Goal: Contribute content: Contribute content

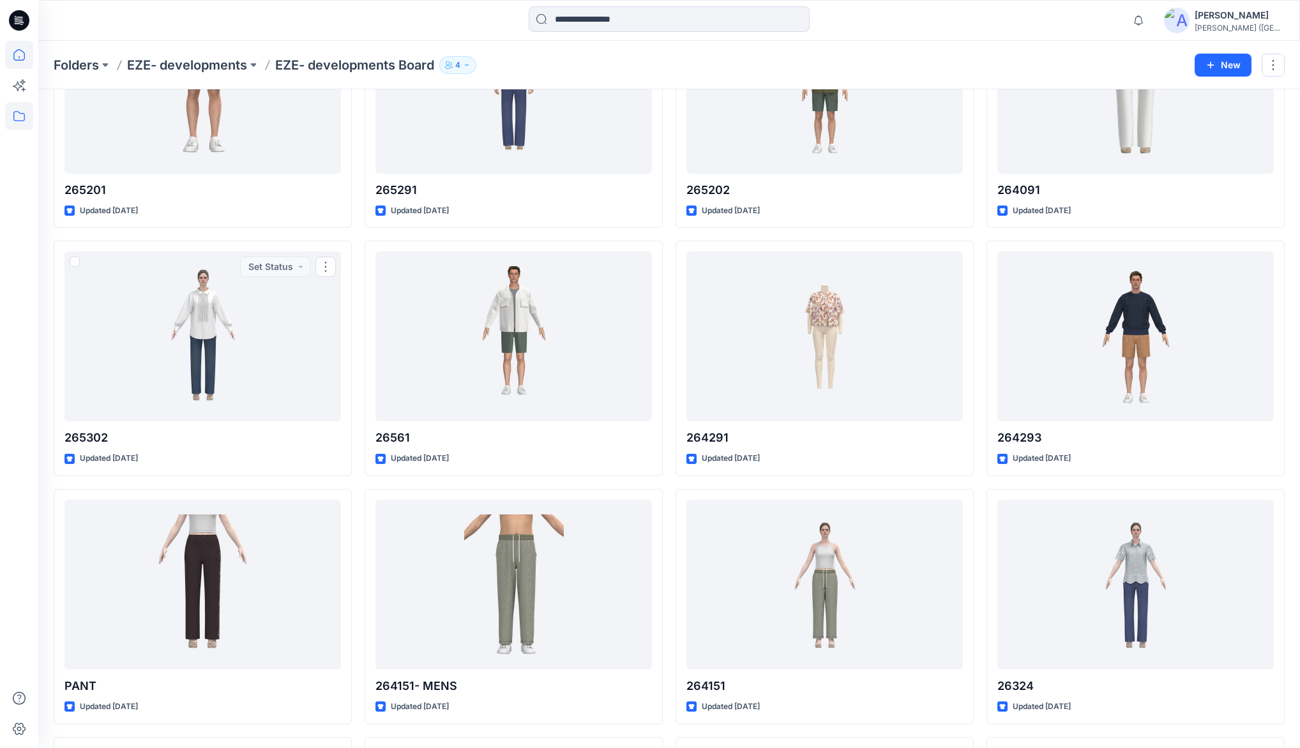
scroll to position [1187, 0]
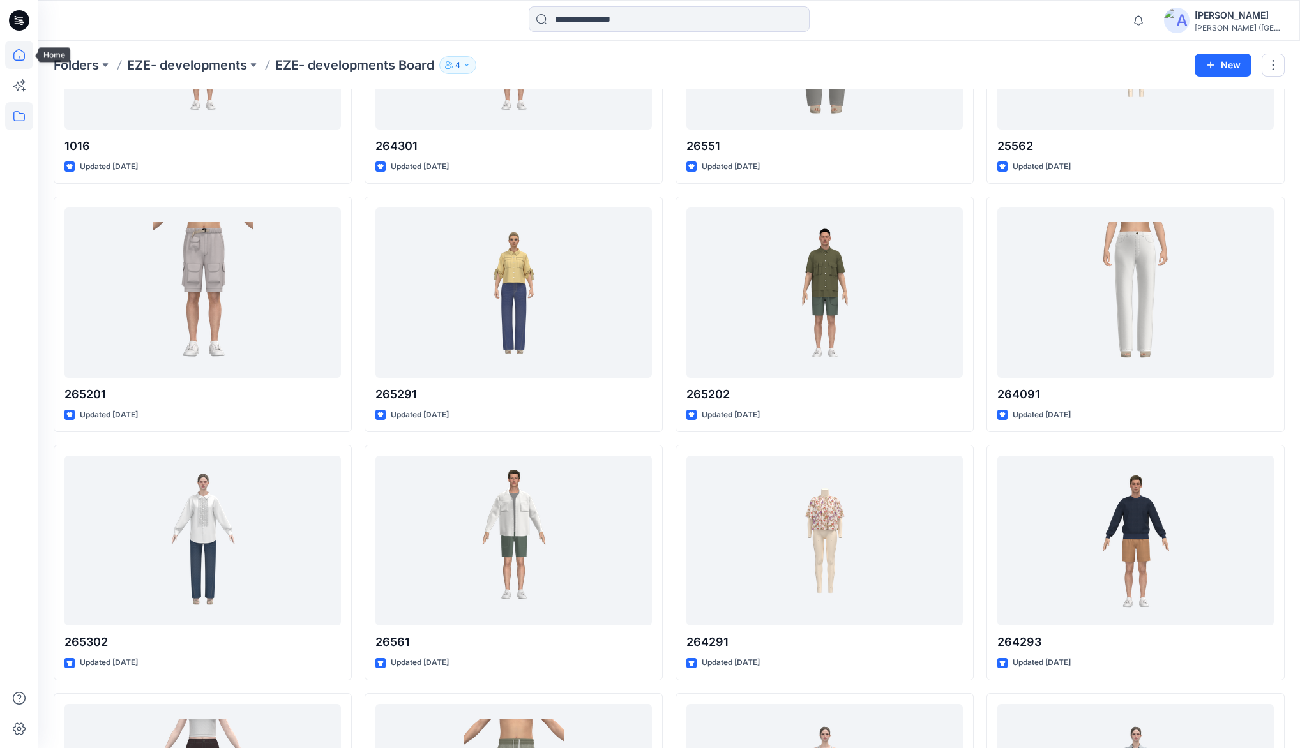
click at [21, 59] on icon at bounding box center [18, 54] width 11 height 11
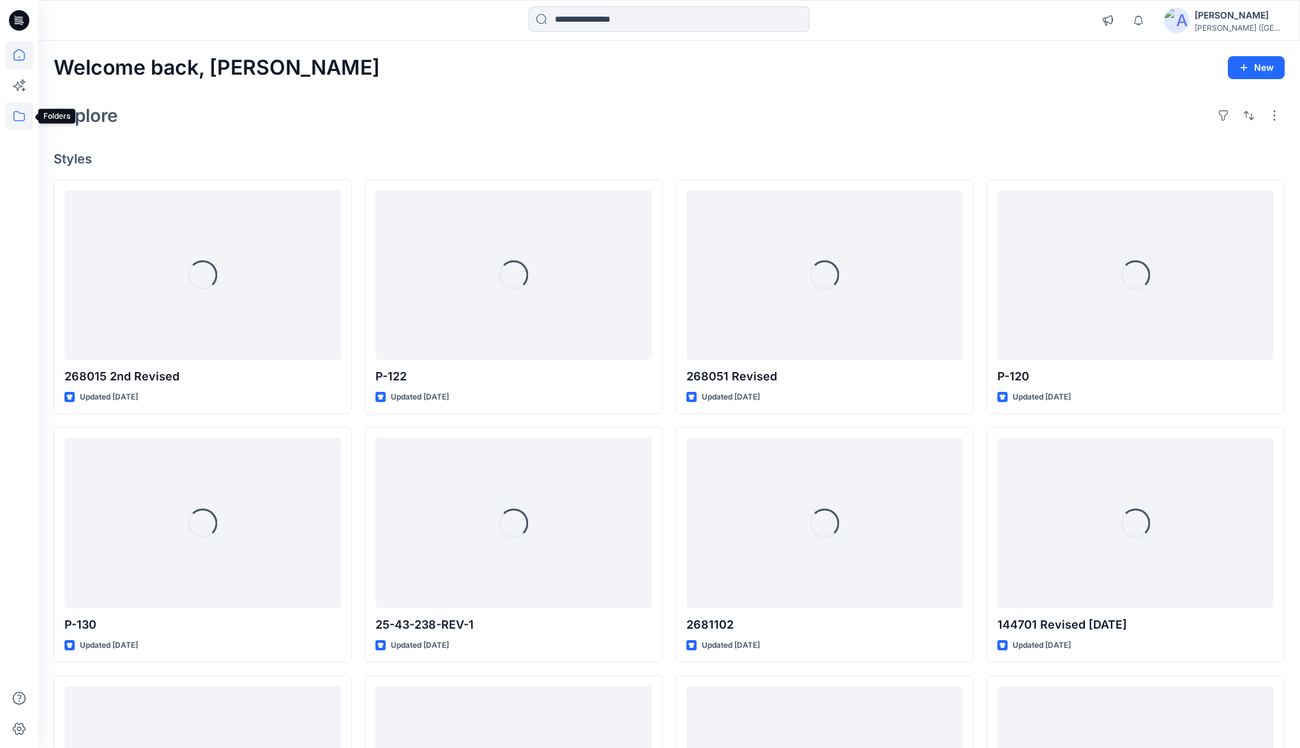
click at [23, 121] on icon at bounding box center [19, 116] width 28 height 28
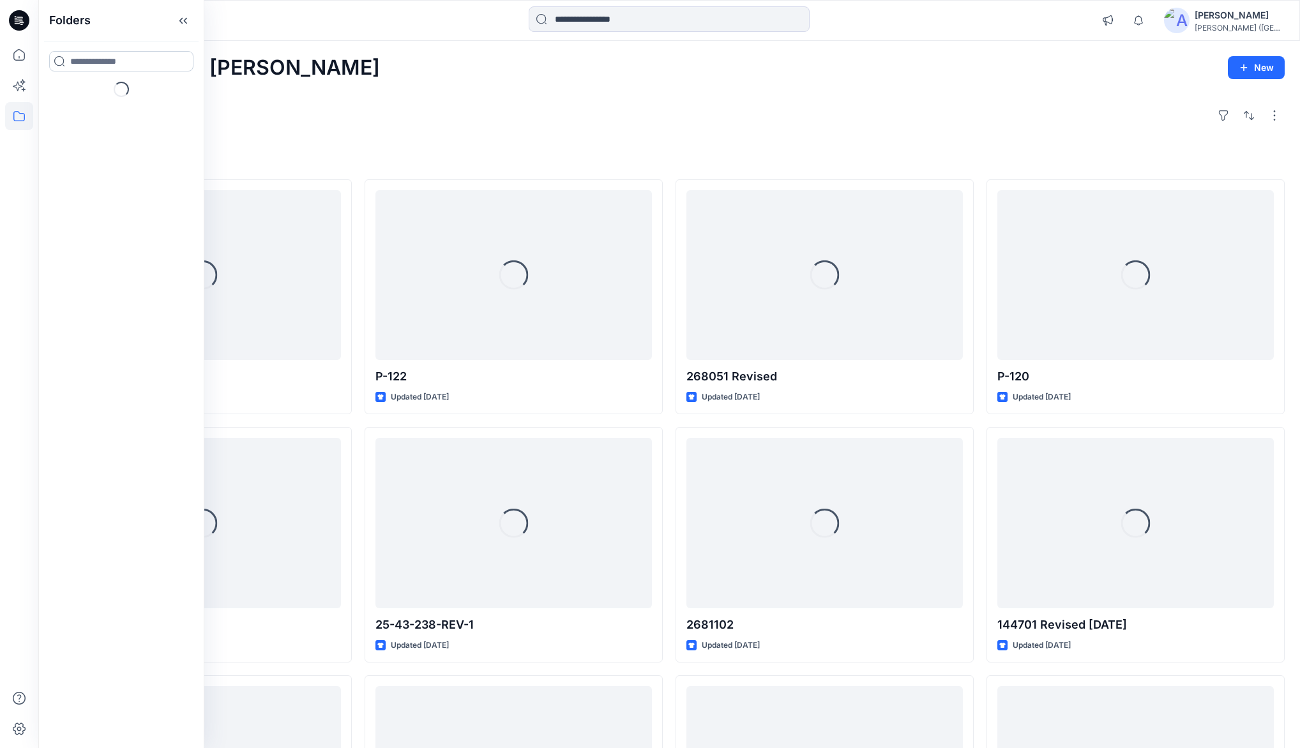
click at [126, 66] on input at bounding box center [121, 61] width 144 height 20
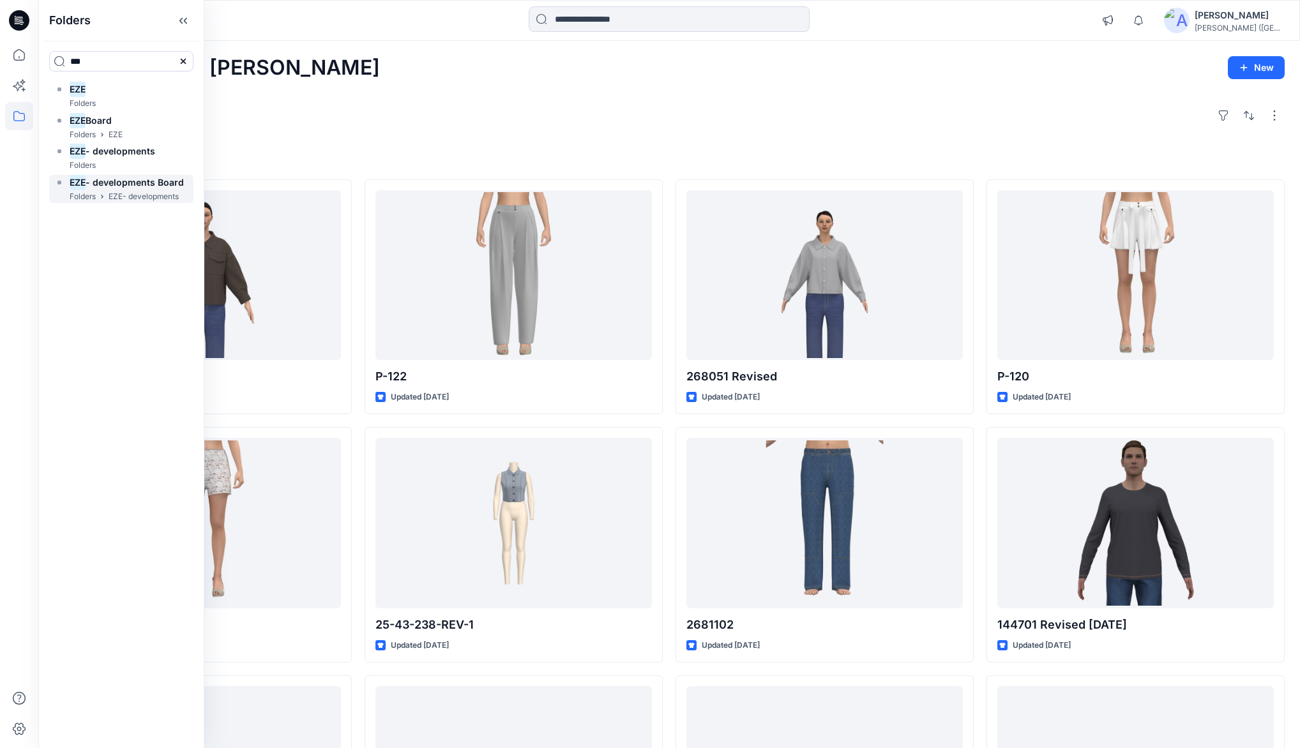
type input "***"
click at [110, 184] on span "- developments Board" at bounding box center [135, 182] width 98 height 11
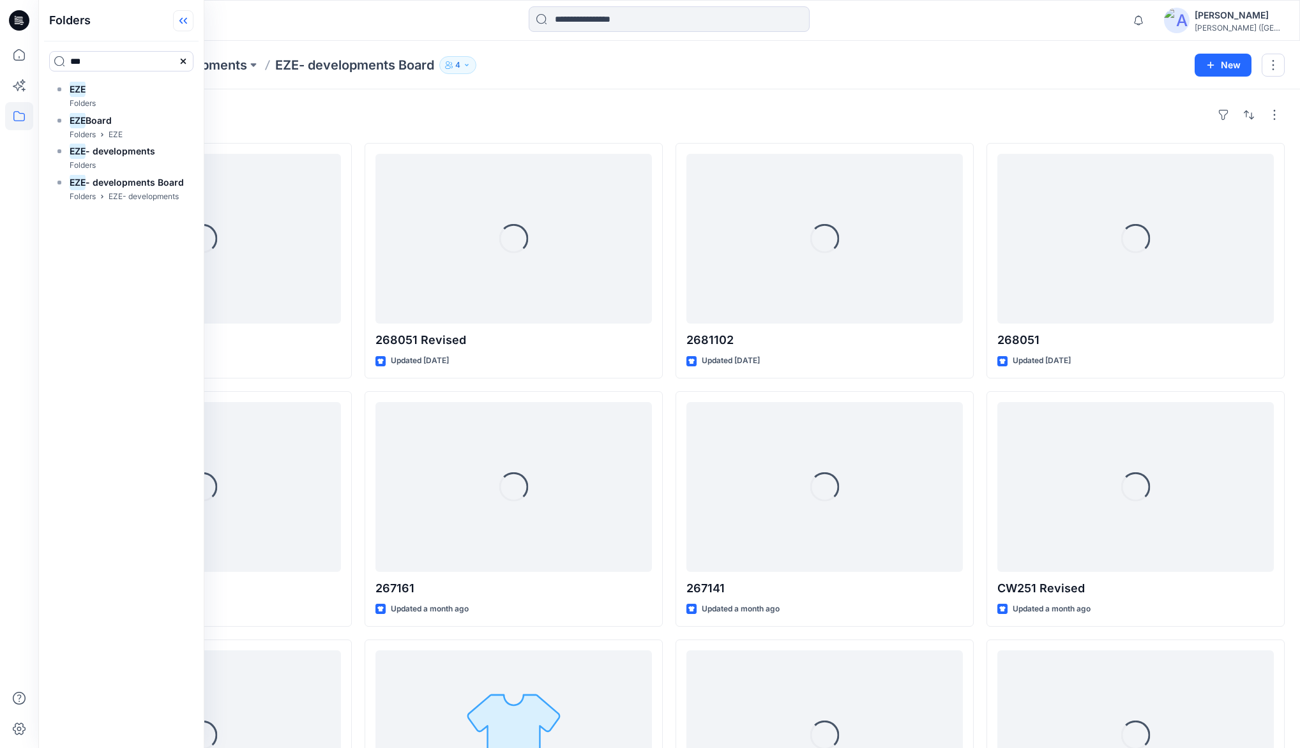
click at [193, 19] on icon at bounding box center [183, 20] width 20 height 21
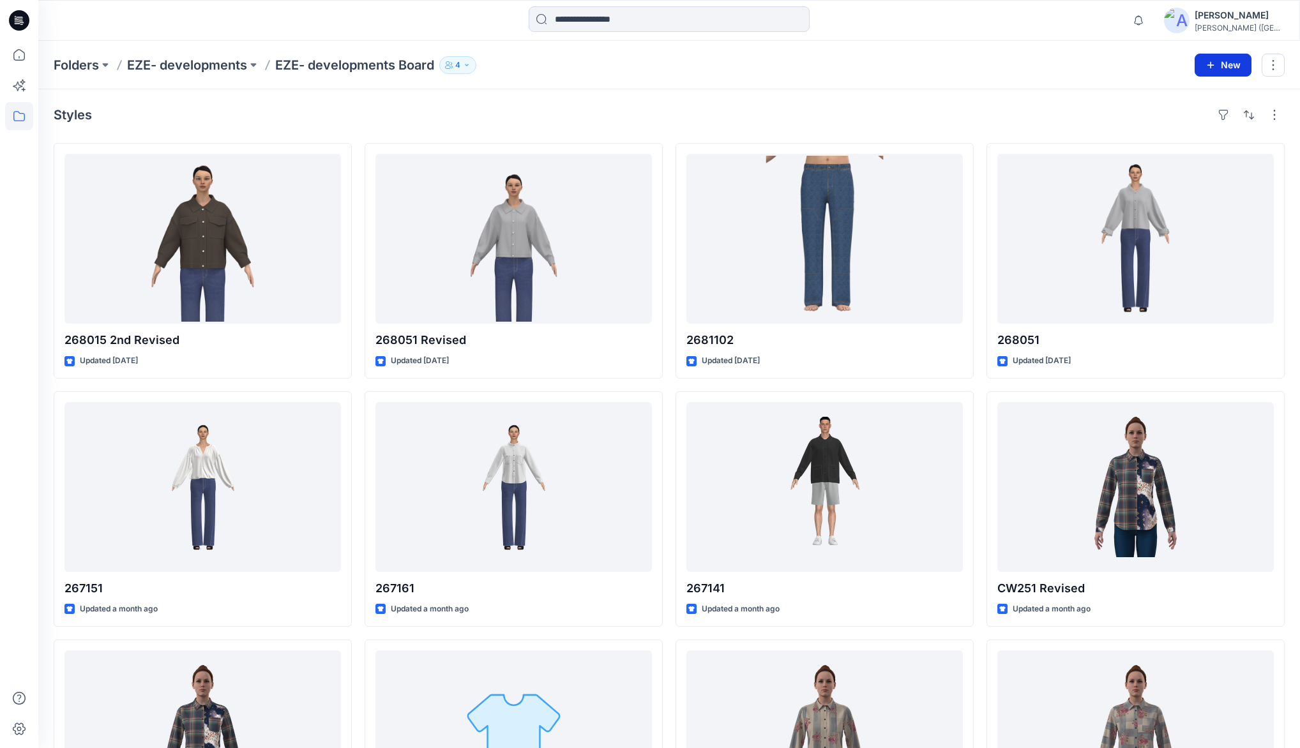
click at [1227, 66] on button "New" at bounding box center [1222, 65] width 57 height 23
click at [1180, 100] on p "New Style" at bounding box center [1183, 96] width 43 height 15
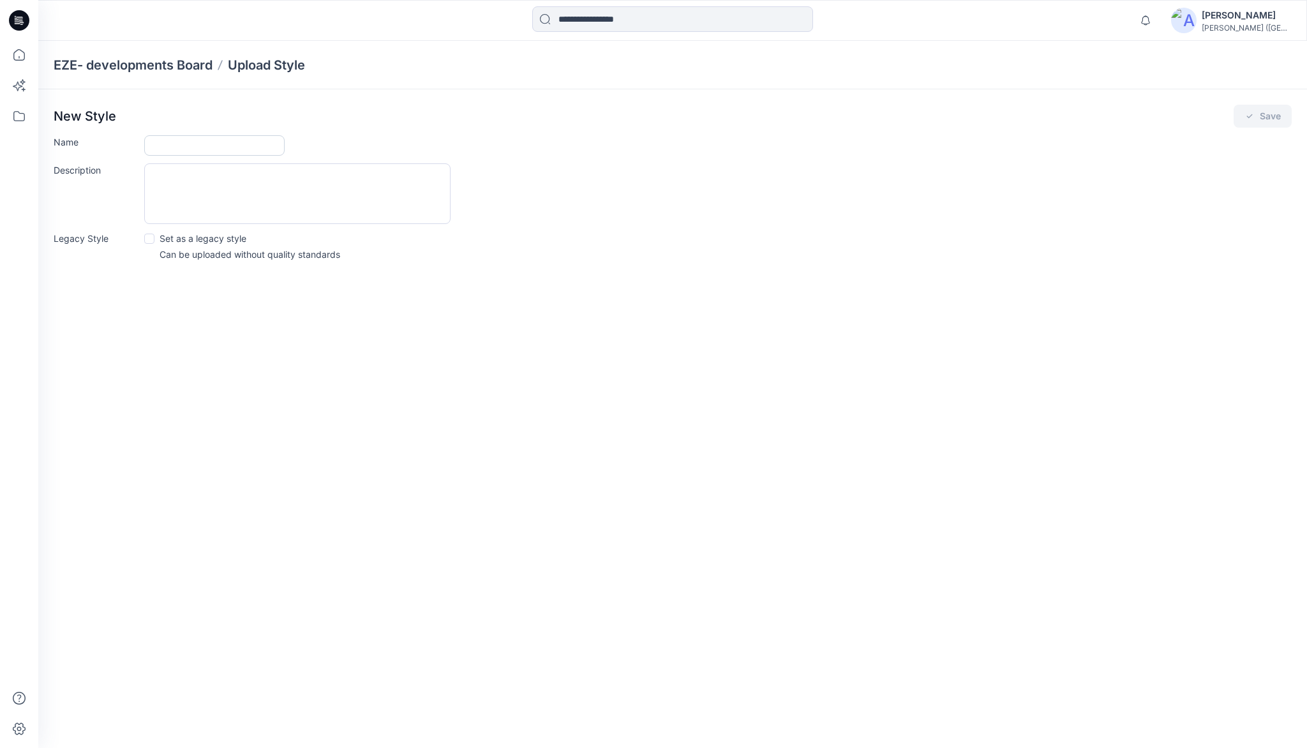
click at [170, 146] on input "Name" at bounding box center [214, 145] width 140 height 20
type input "******"
click at [1269, 117] on button "Save" at bounding box center [1263, 116] width 58 height 23
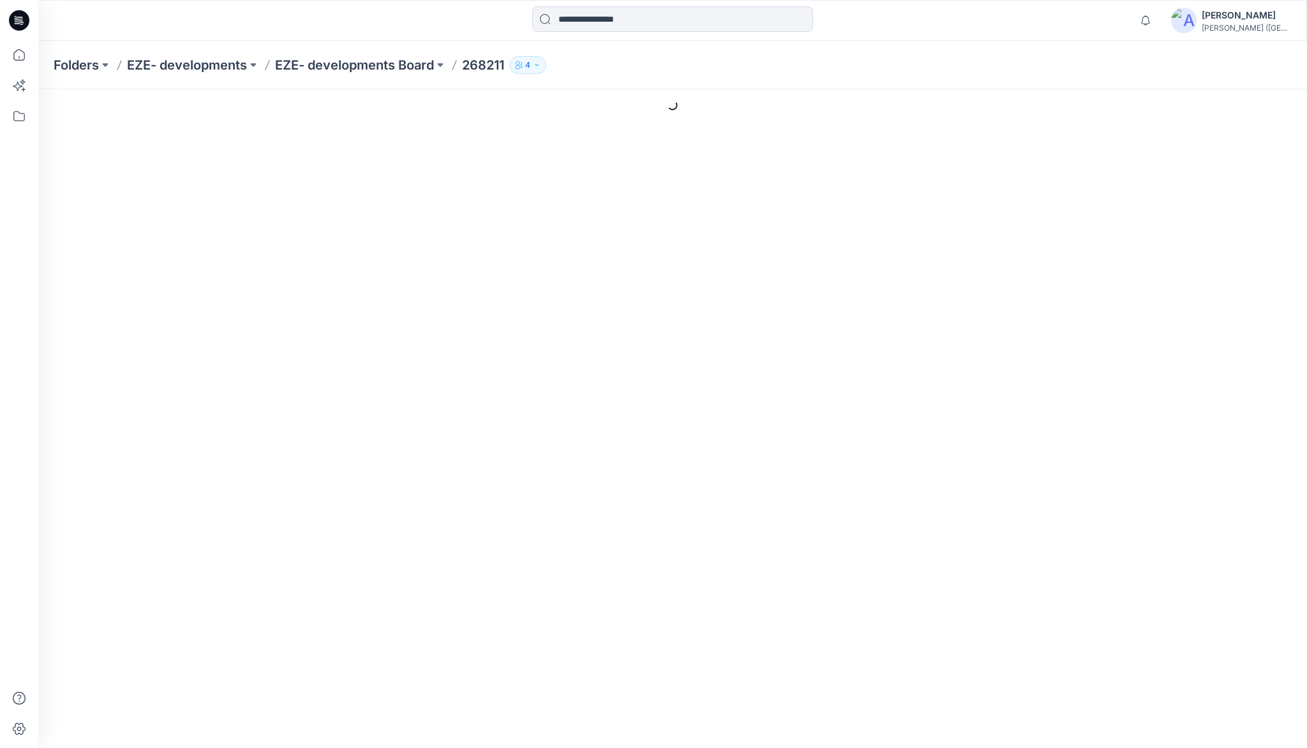
type input "******"
type input "**********"
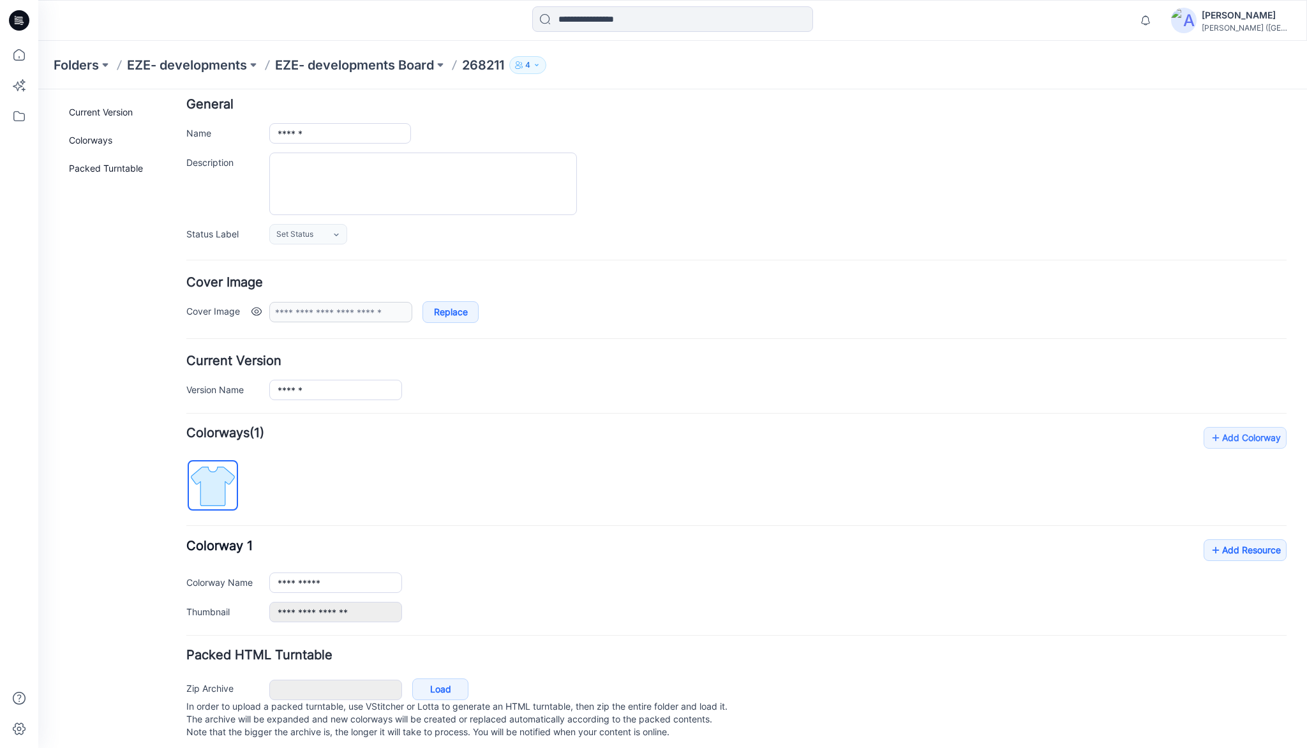
scroll to position [79, 0]
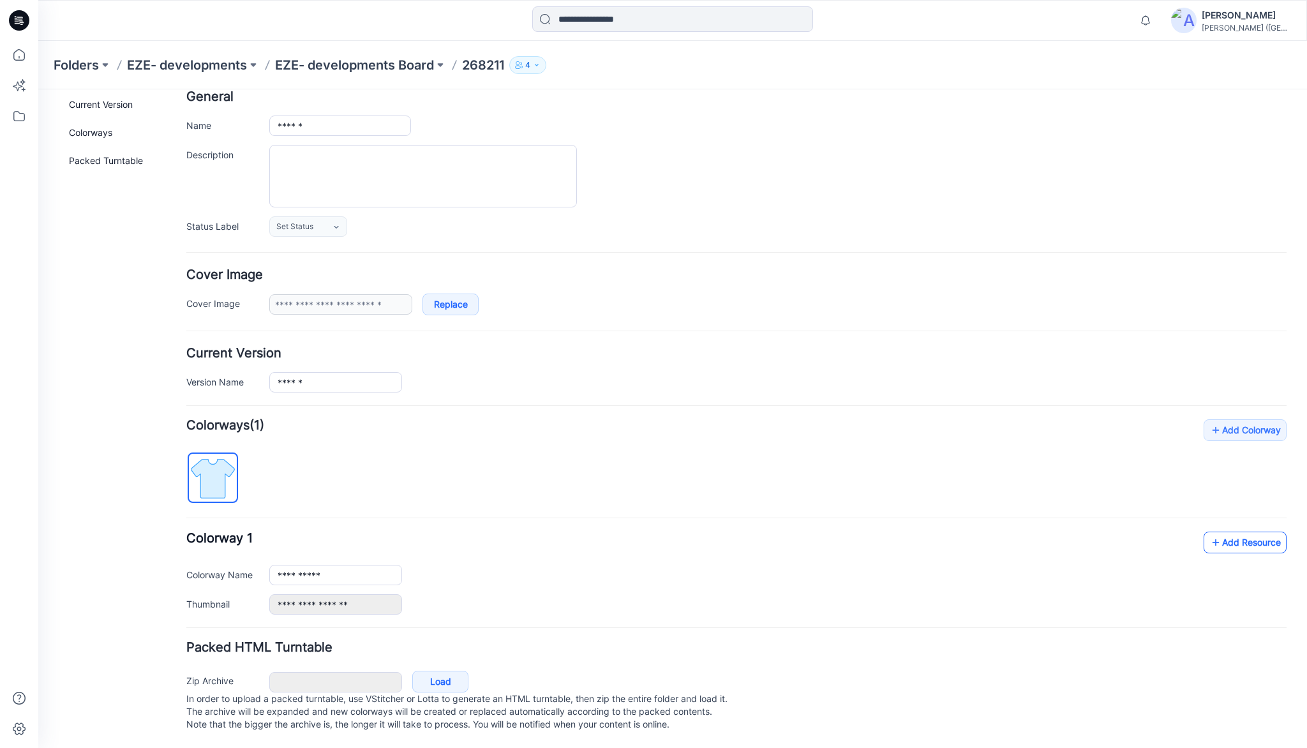
click at [1216, 536] on link "Add Resource" at bounding box center [1245, 543] width 83 height 22
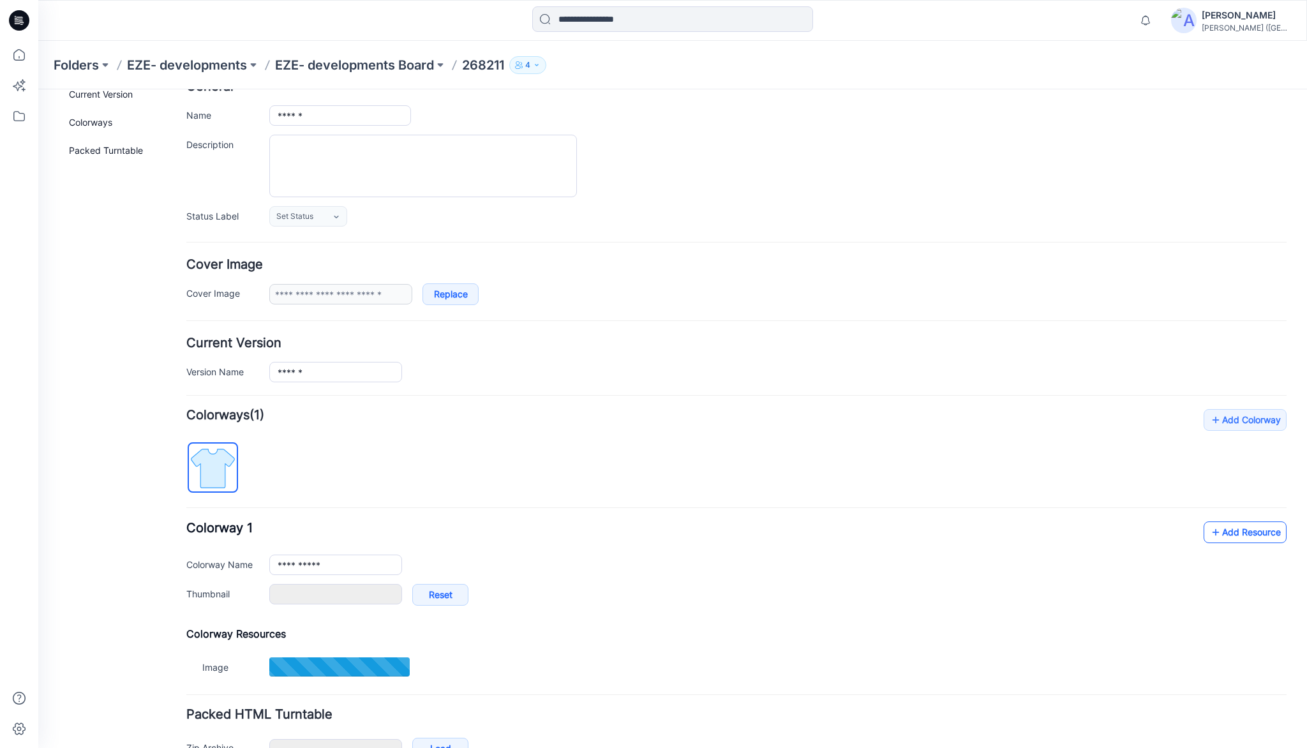
type input "**********"
click at [1244, 531] on link "Add Resource" at bounding box center [1245, 533] width 83 height 22
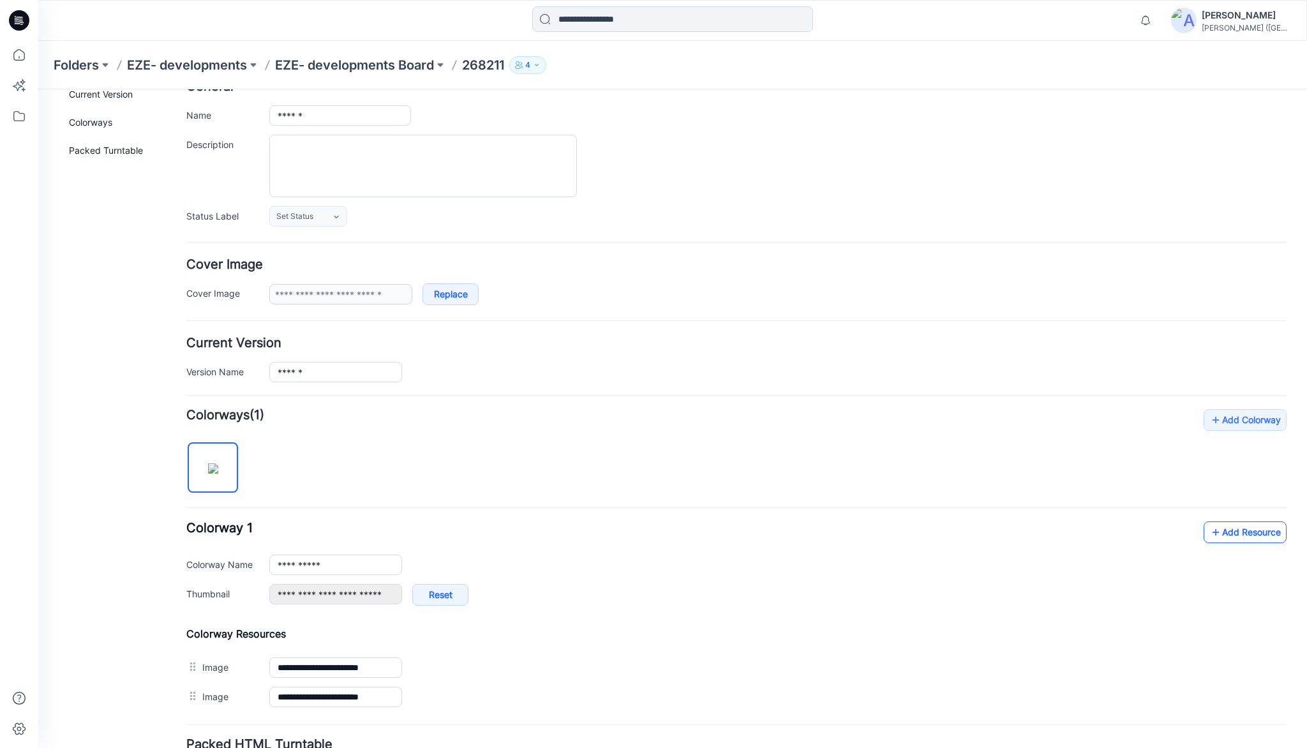
click at [1237, 529] on link "Add Resource" at bounding box center [1245, 533] width 83 height 22
click at [20, 55] on icon at bounding box center [19, 55] width 28 height 28
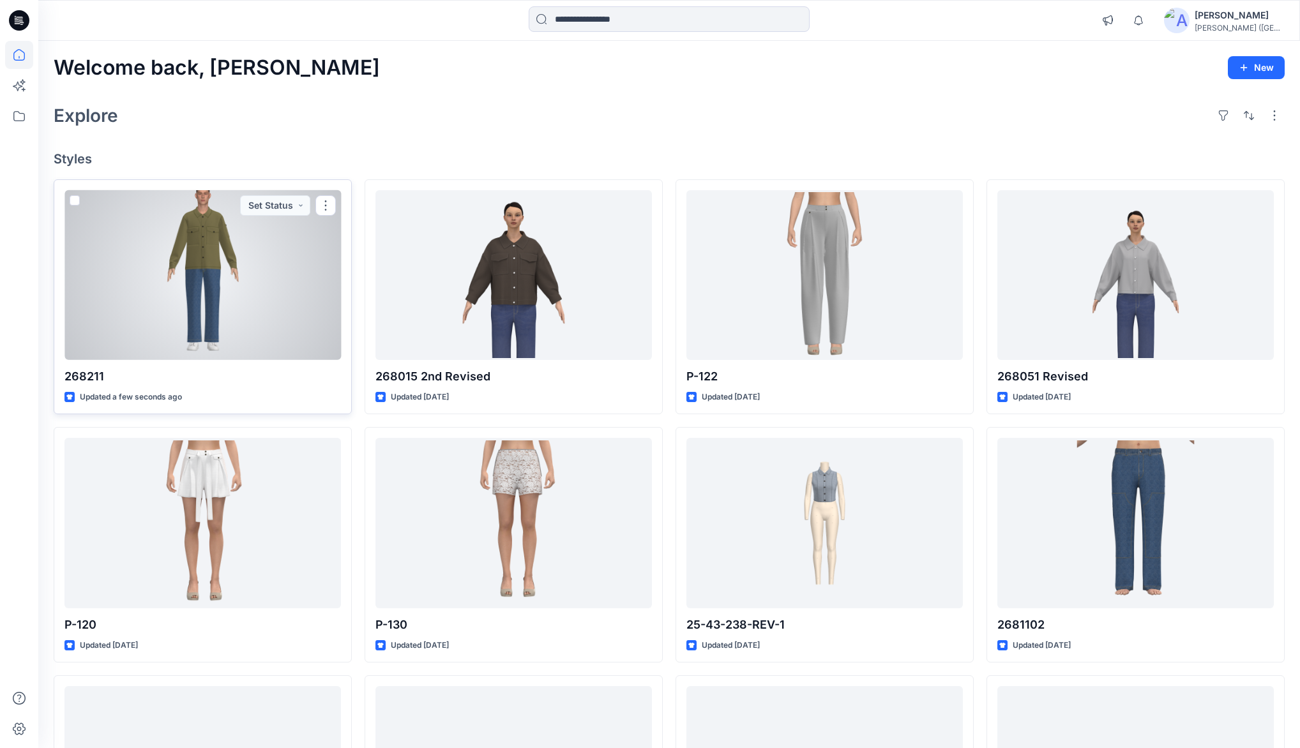
click at [241, 268] on div at bounding box center [202, 275] width 276 height 170
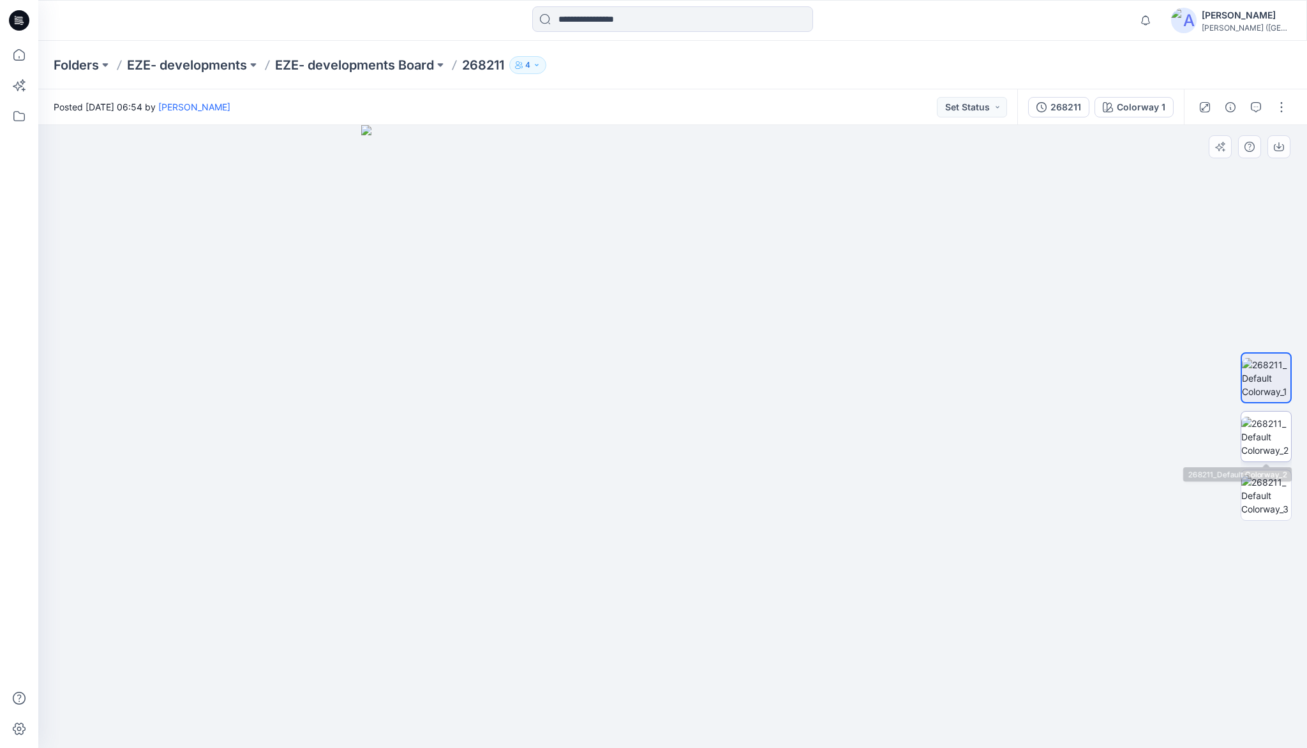
click at [1272, 429] on img at bounding box center [1267, 437] width 50 height 40
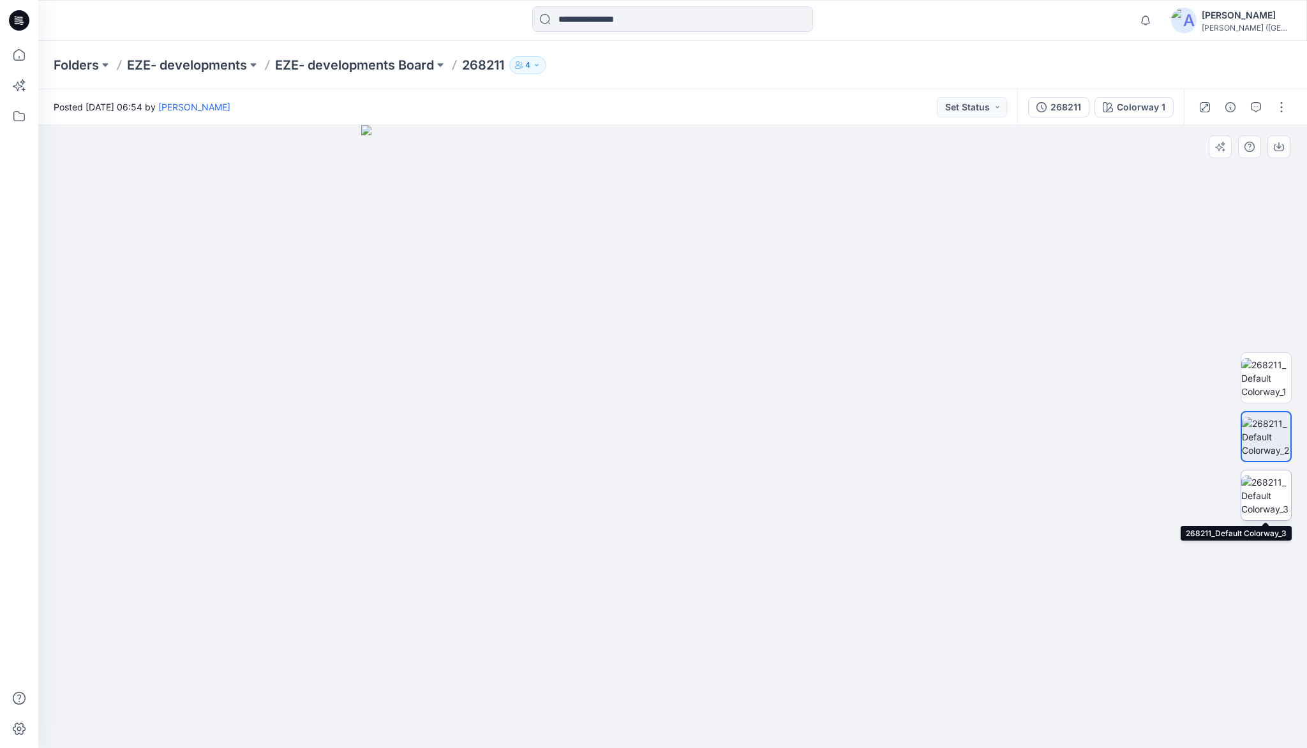
click at [1274, 503] on img at bounding box center [1267, 496] width 50 height 40
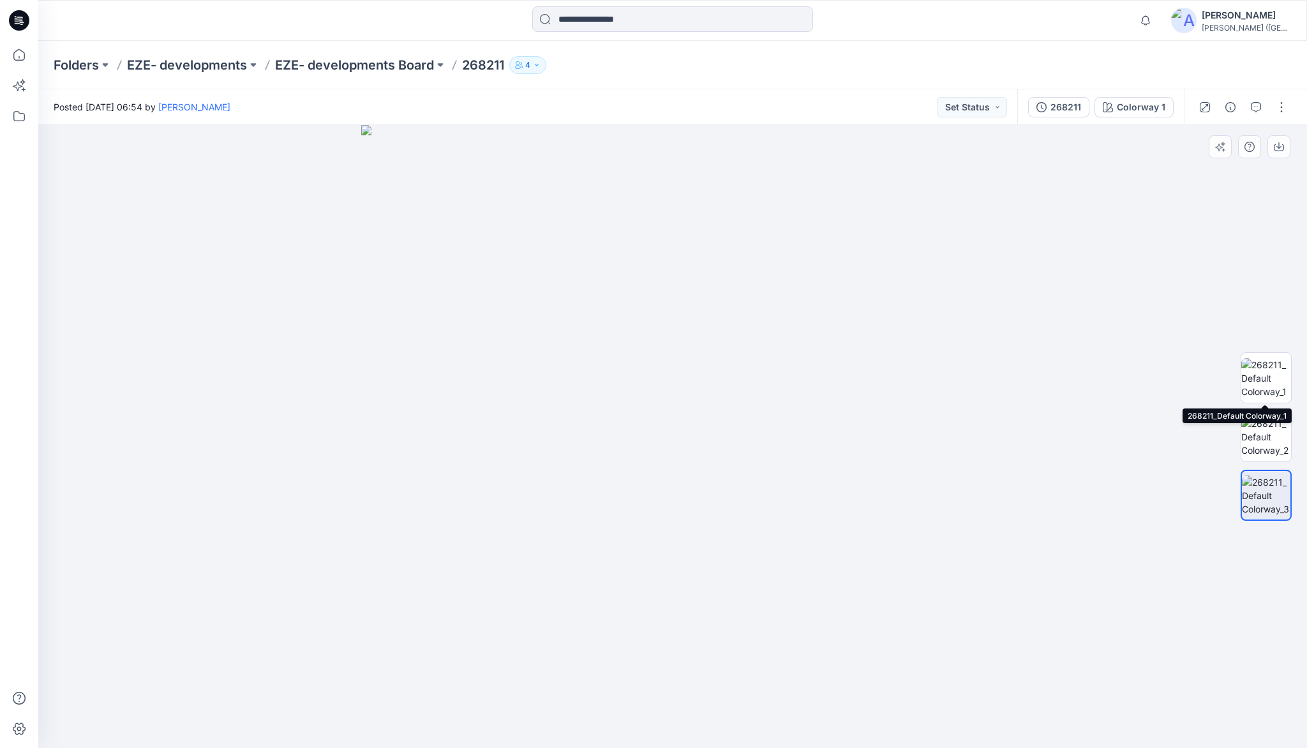
drag, startPoint x: 1253, startPoint y: 372, endPoint x: 1230, endPoint y: 370, distance: 23.1
click at [1253, 372] on img at bounding box center [1267, 378] width 50 height 40
drag, startPoint x: 685, startPoint y: 220, endPoint x: 658, endPoint y: 460, distance: 241.5
drag, startPoint x: 666, startPoint y: 322, endPoint x: 661, endPoint y: 472, distance: 150.7
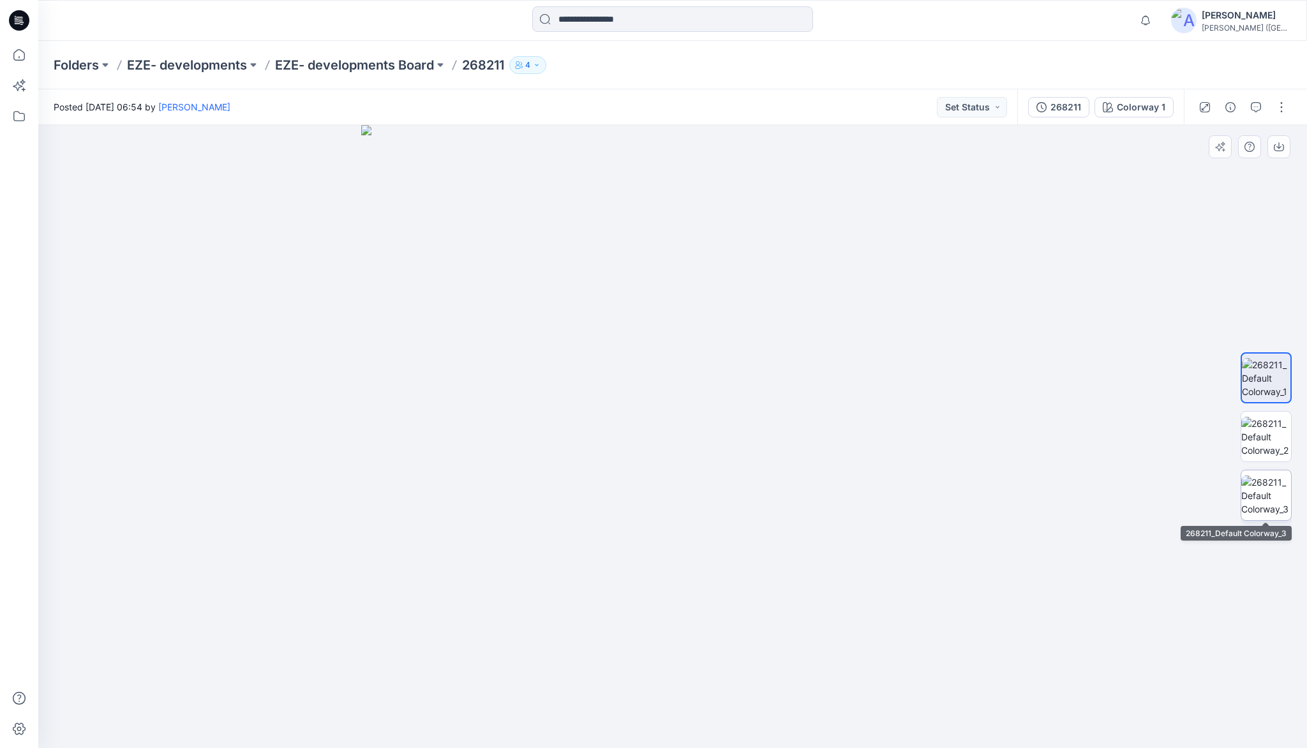
click at [1268, 476] on img at bounding box center [1267, 496] width 50 height 40
click at [1265, 433] on img at bounding box center [1267, 437] width 50 height 40
click at [1263, 365] on img at bounding box center [1267, 378] width 50 height 40
click at [437, 386] on img at bounding box center [672, 436] width 623 height 623
drag, startPoint x: 668, startPoint y: 375, endPoint x: 661, endPoint y: 606, distance: 231.2
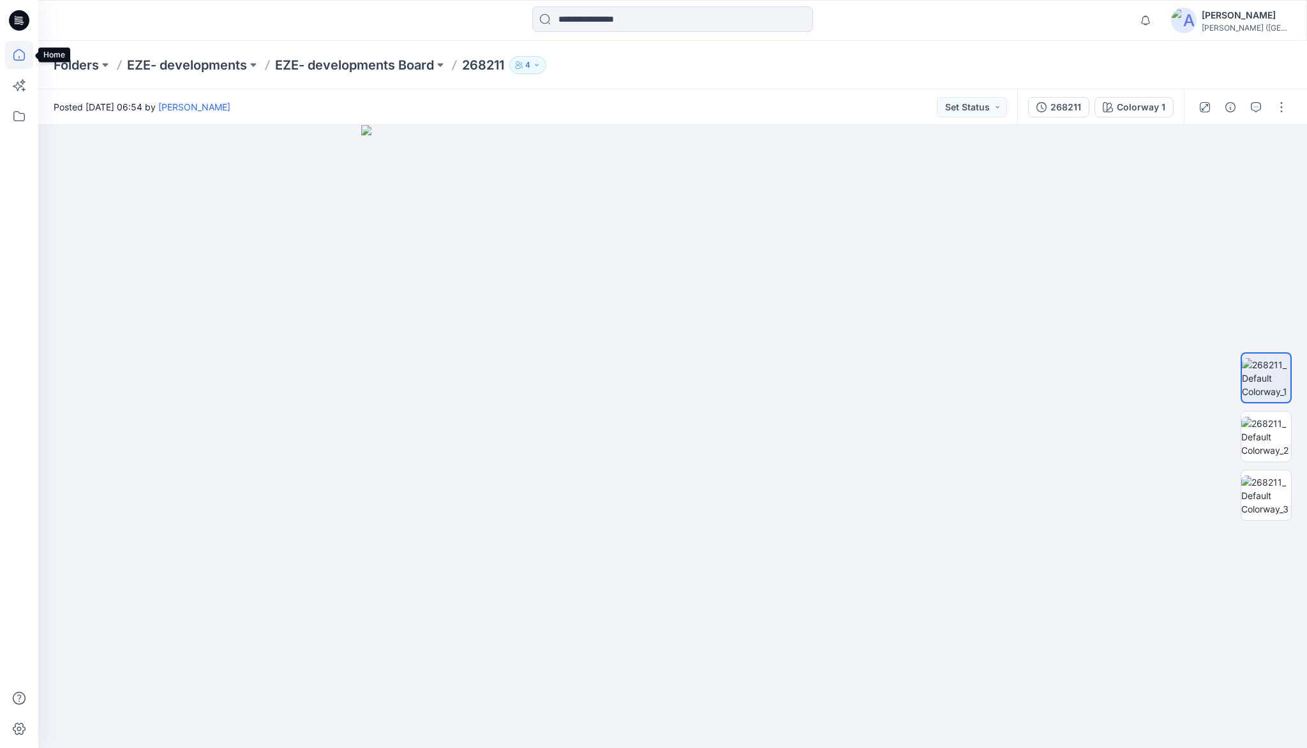
drag, startPoint x: 23, startPoint y: 54, endPoint x: 27, endPoint y: 66, distance: 12.7
click at [23, 54] on icon at bounding box center [19, 55] width 28 height 28
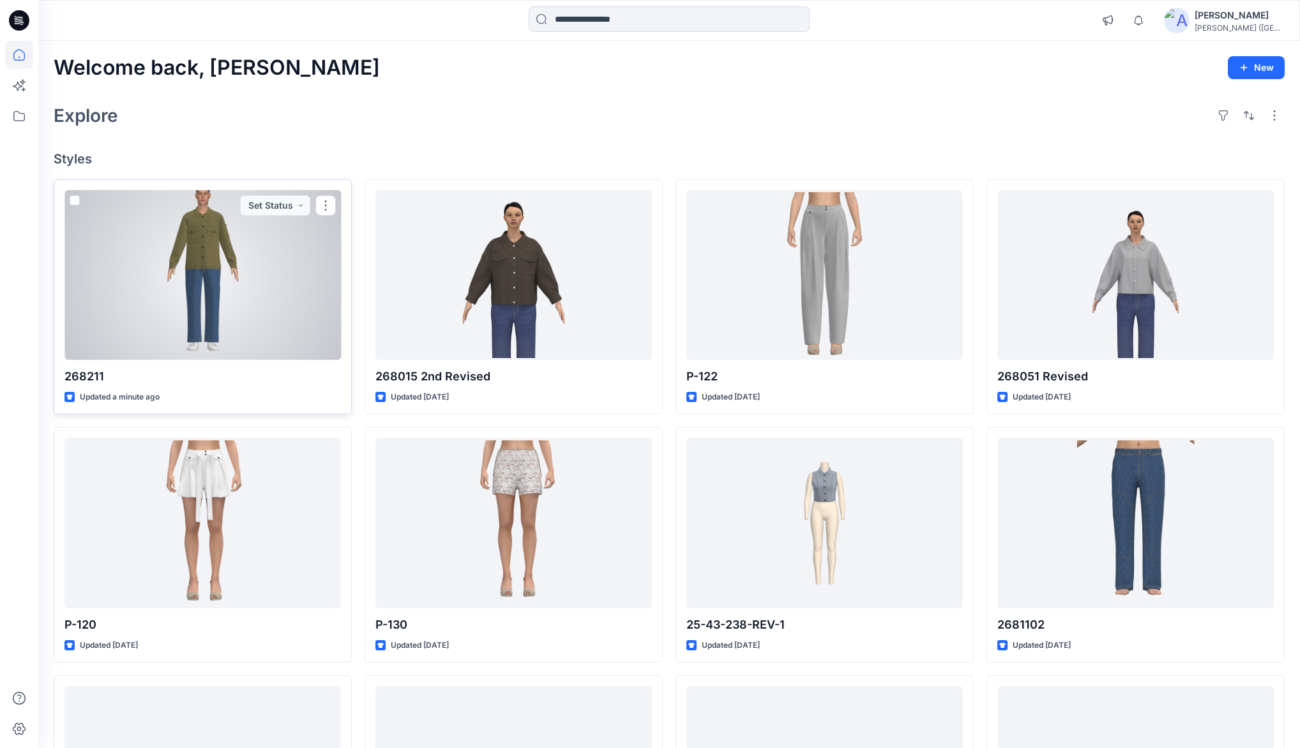
click at [326, 208] on button "button" at bounding box center [325, 205] width 20 height 20
click at [354, 237] on p "Edit" at bounding box center [349, 235] width 16 height 13
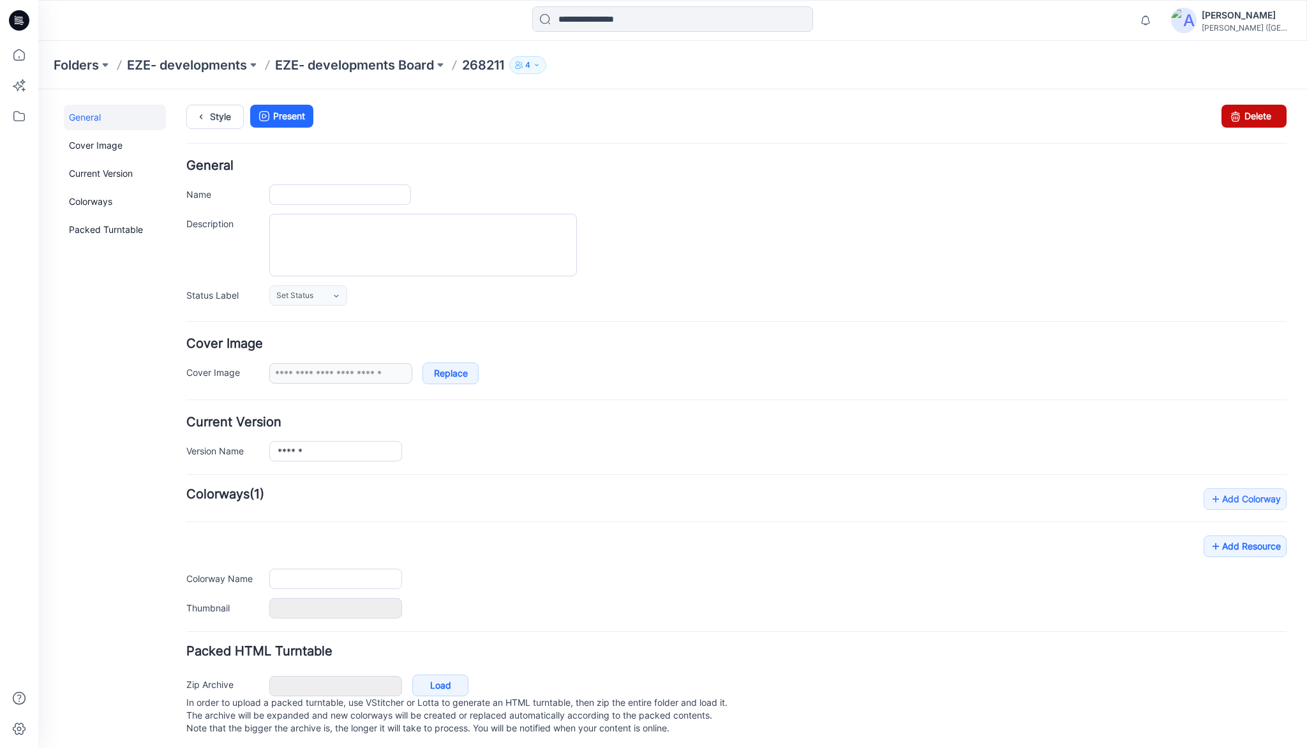
type input "******"
type input "**********"
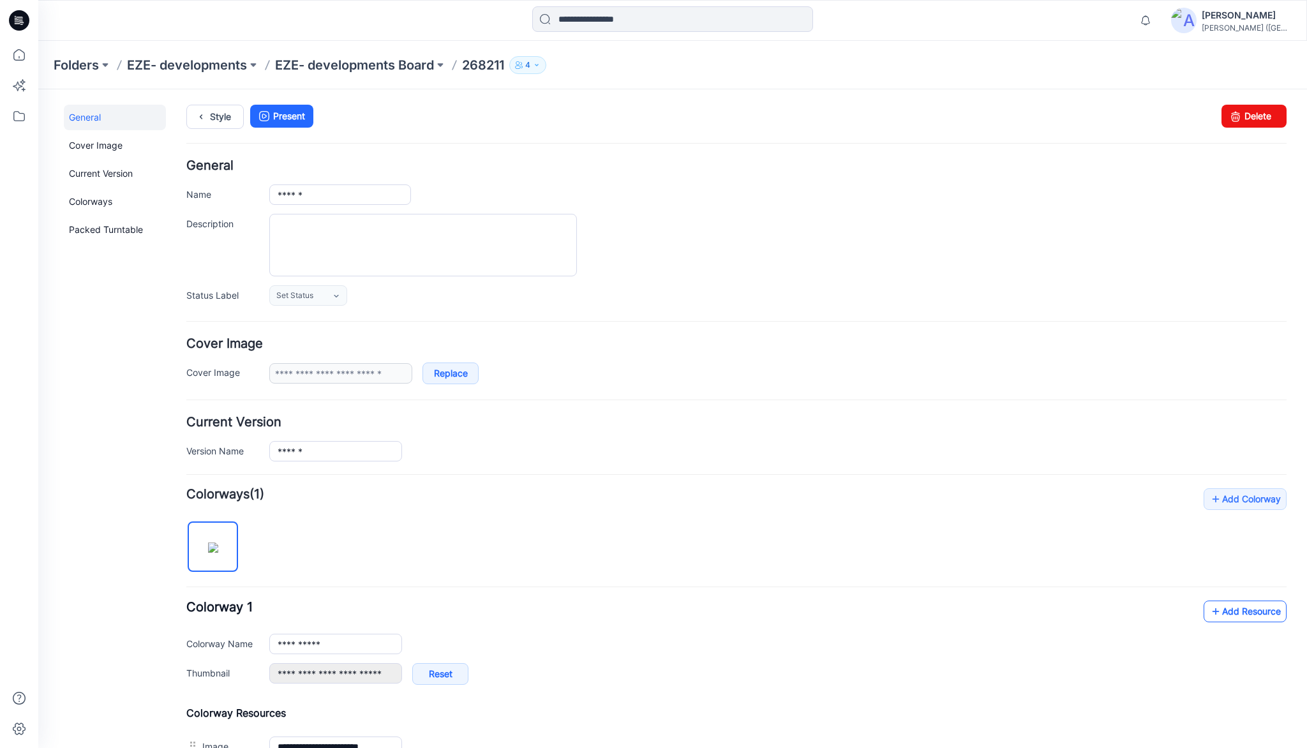
click at [1239, 606] on link "Add Resource" at bounding box center [1245, 612] width 83 height 22
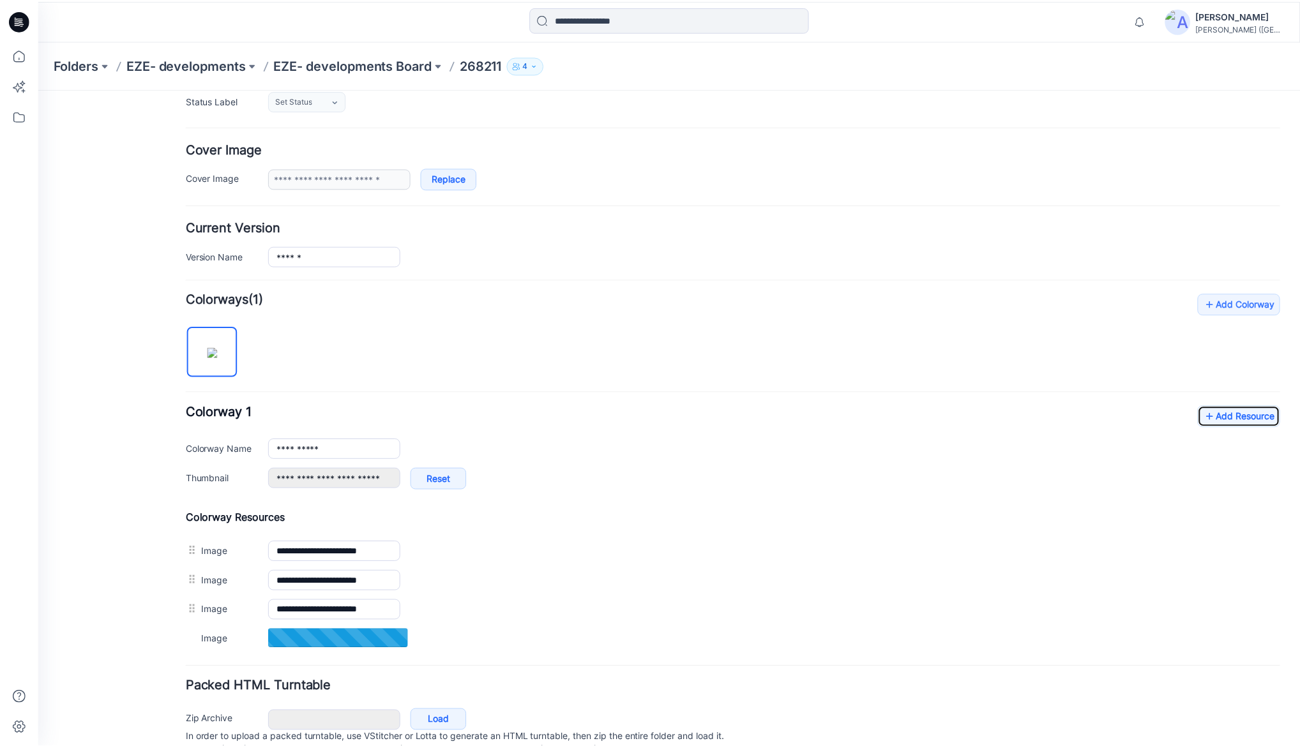
scroll to position [244, 0]
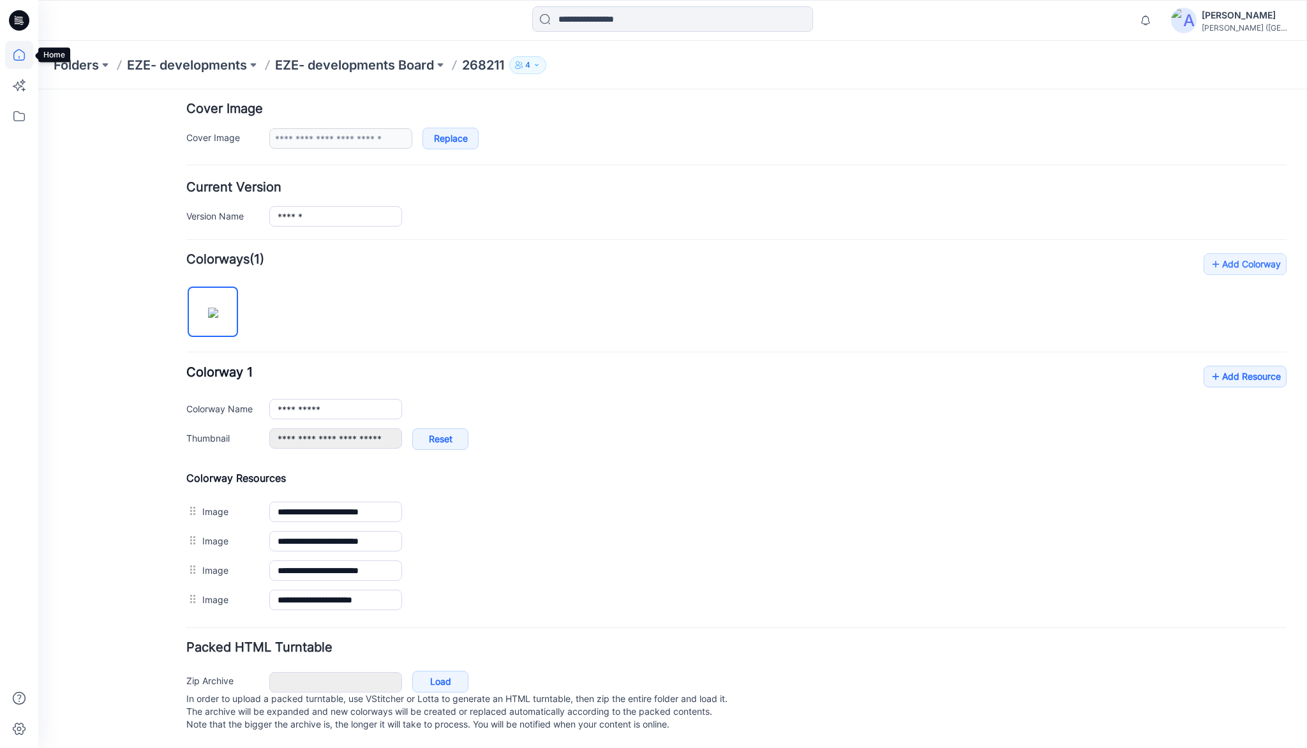
click at [18, 54] on icon at bounding box center [19, 55] width 28 height 28
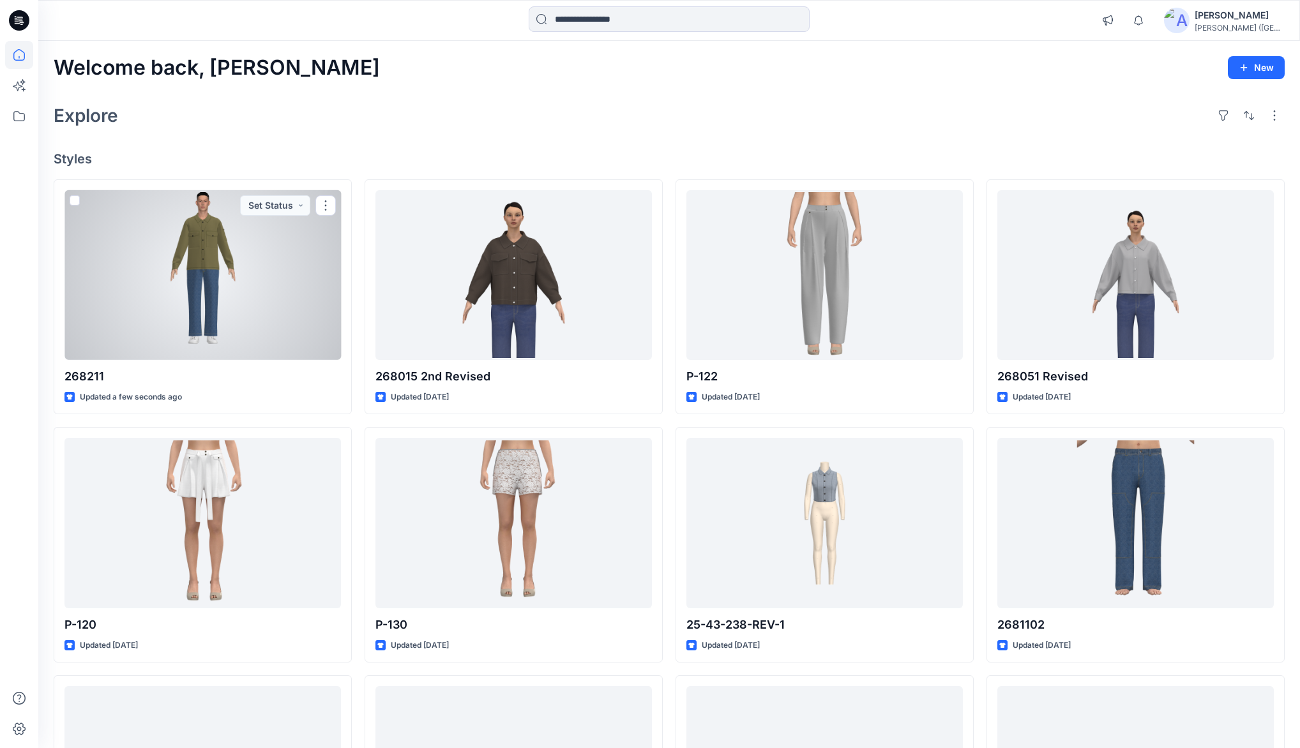
click at [224, 237] on div at bounding box center [202, 275] width 276 height 170
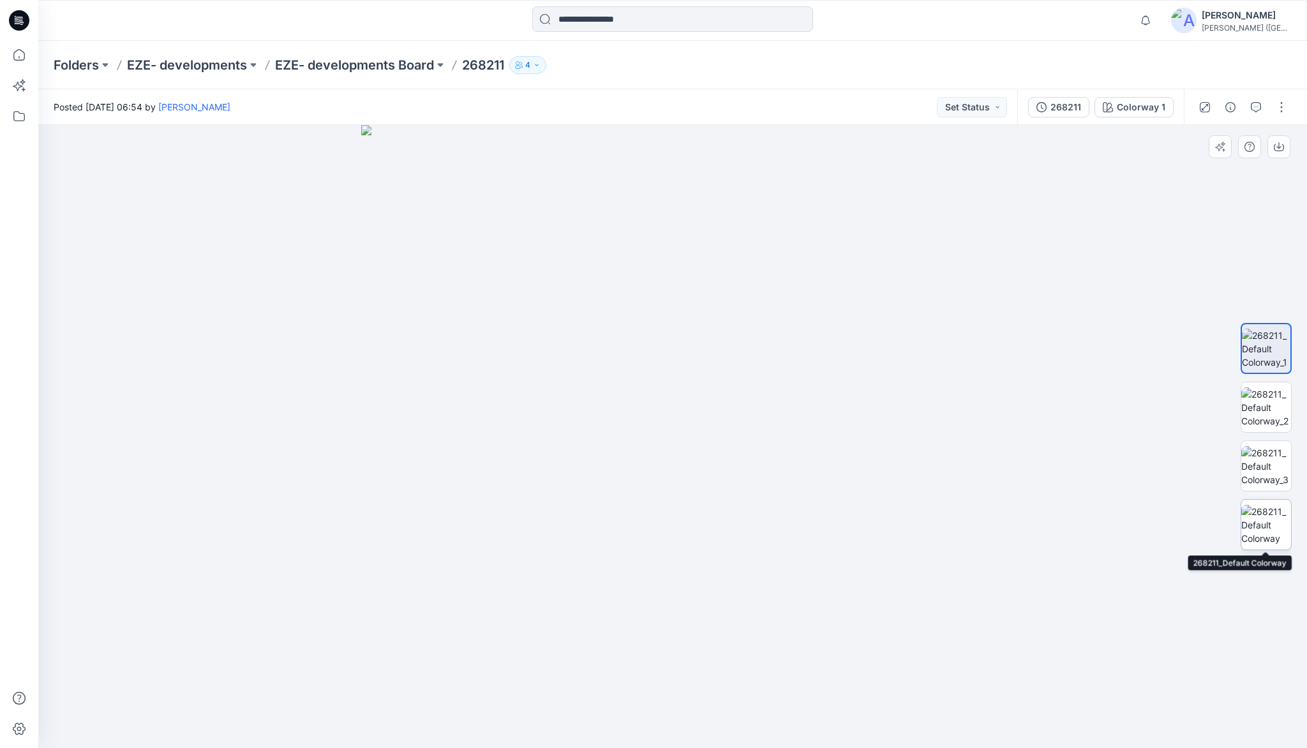
click at [1271, 525] on img at bounding box center [1267, 525] width 50 height 40
click at [18, 57] on icon at bounding box center [19, 55] width 28 height 28
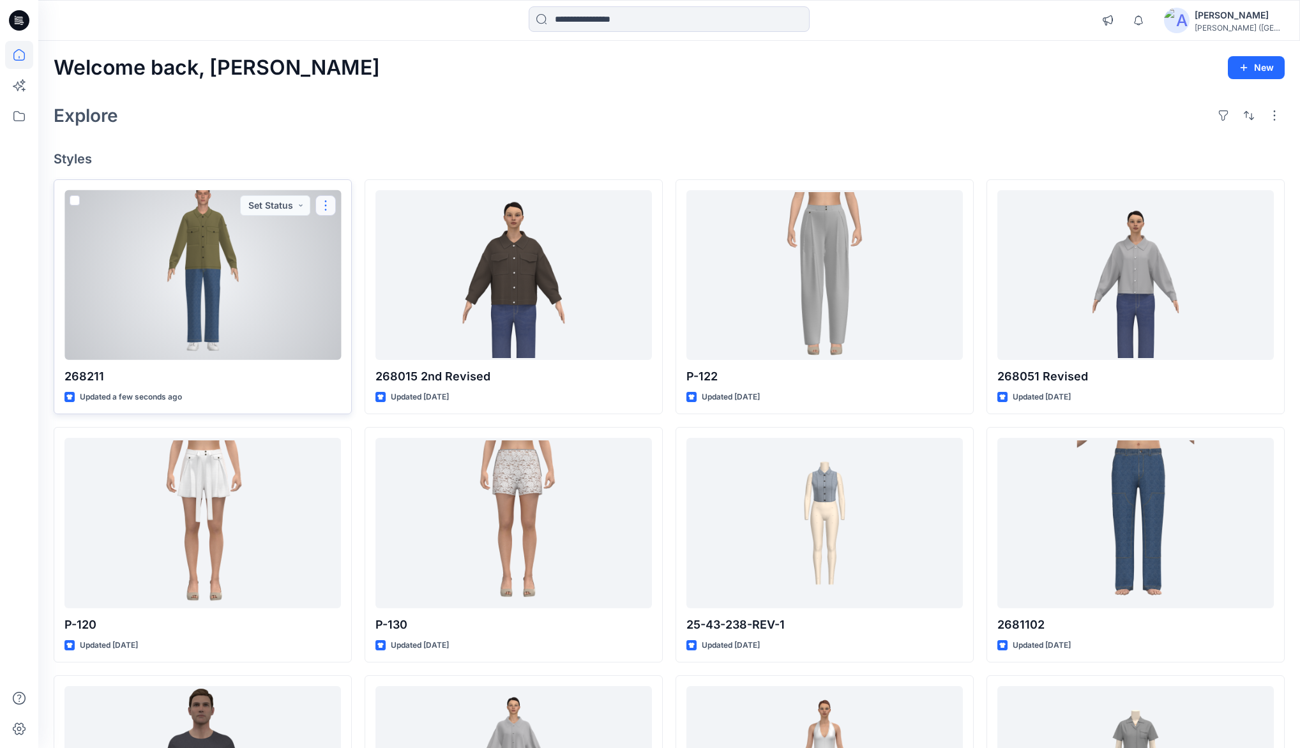
click at [329, 207] on button "button" at bounding box center [325, 205] width 20 height 20
click at [363, 298] on button "Duplicate to..." at bounding box center [387, 306] width 138 height 24
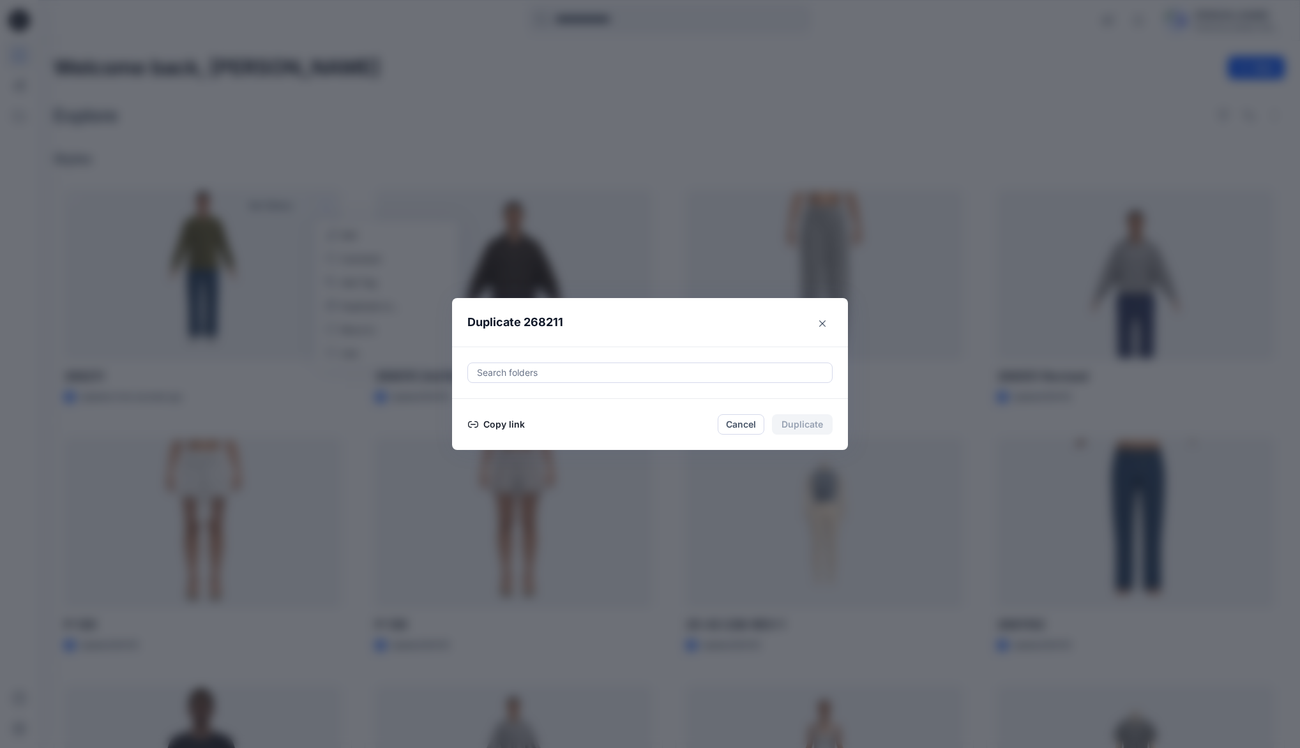
click at [508, 426] on button "Copy link" at bounding box center [496, 424] width 58 height 15
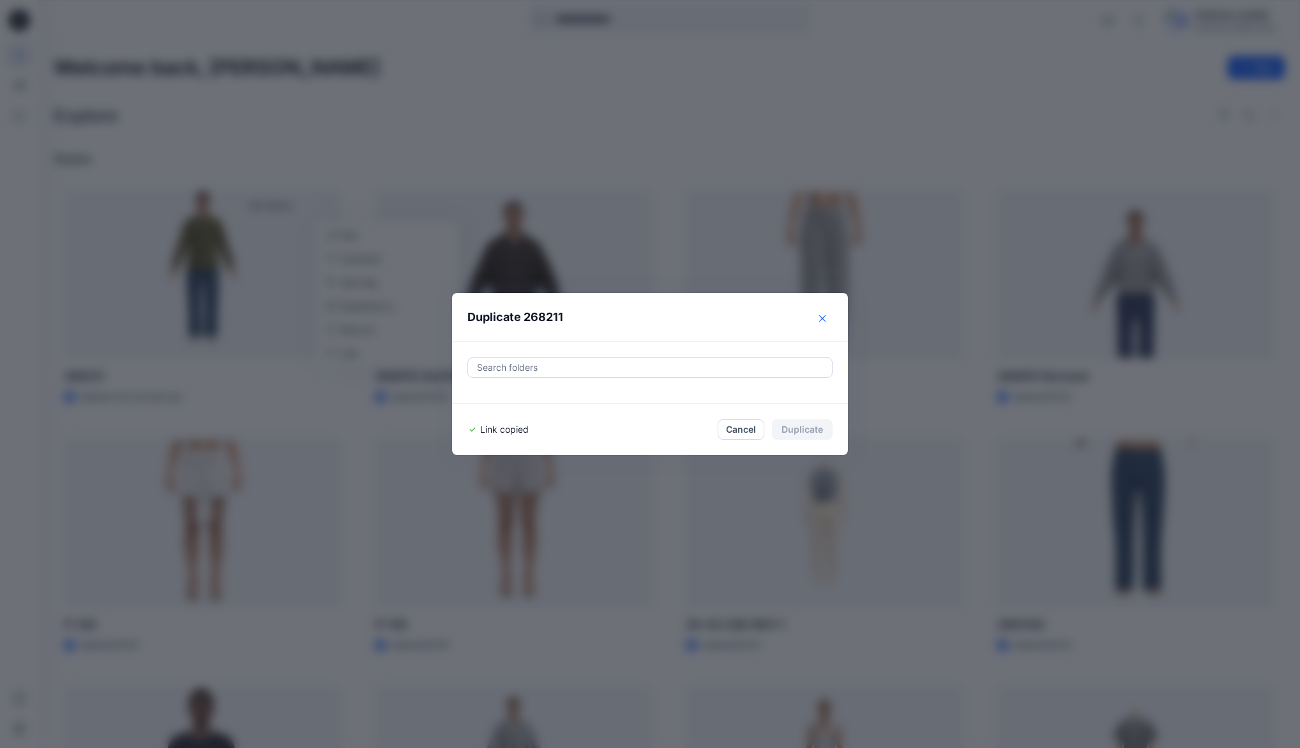
click at [824, 320] on icon "Close" at bounding box center [822, 318] width 6 height 6
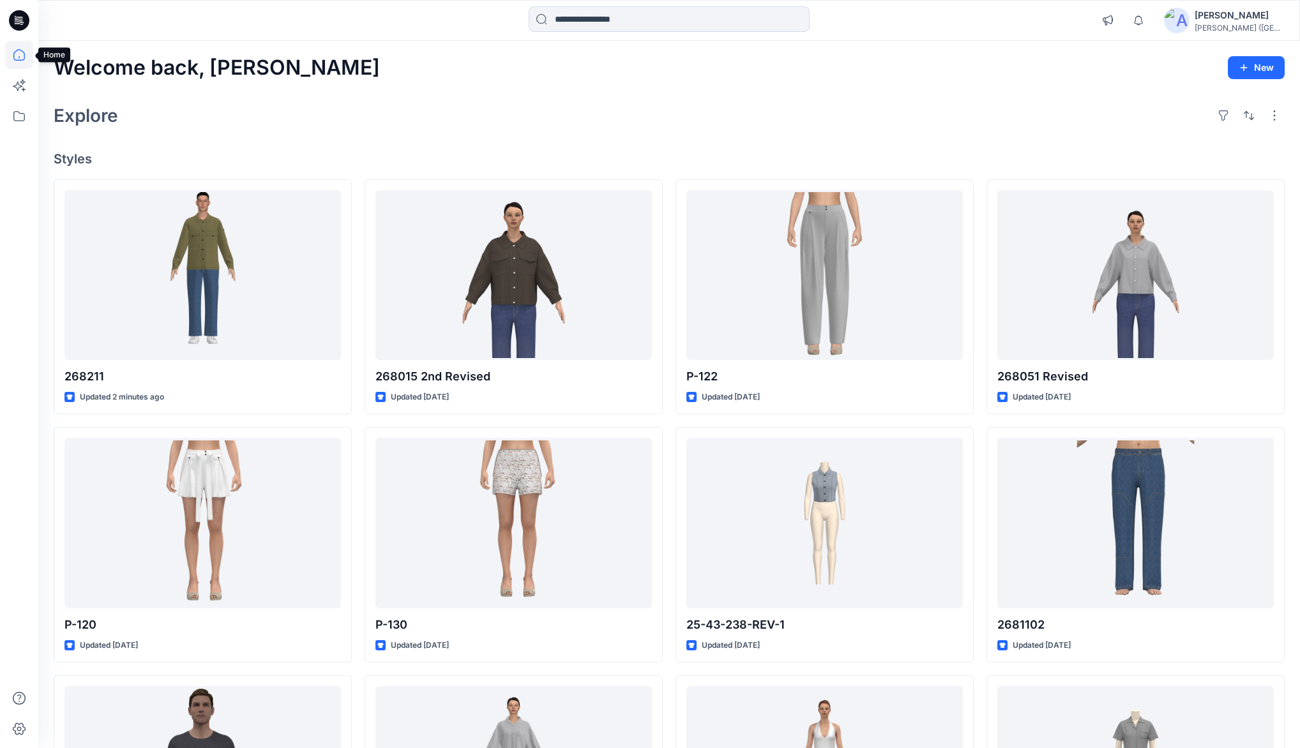
click at [18, 52] on icon at bounding box center [19, 55] width 28 height 28
